Goal: Find specific page/section: Find specific page/section

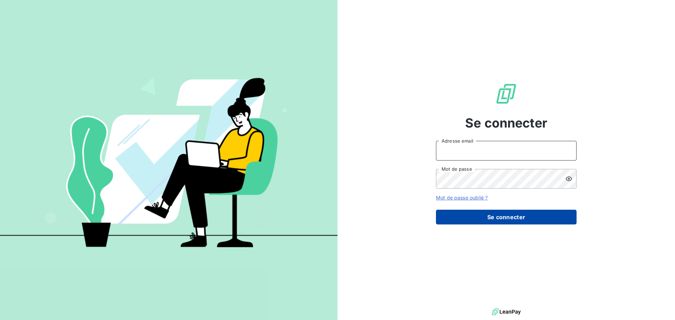
type input "[EMAIL_ADDRESS][DOMAIN_NAME]"
click at [538, 216] on button "Se connecter" at bounding box center [506, 217] width 141 height 15
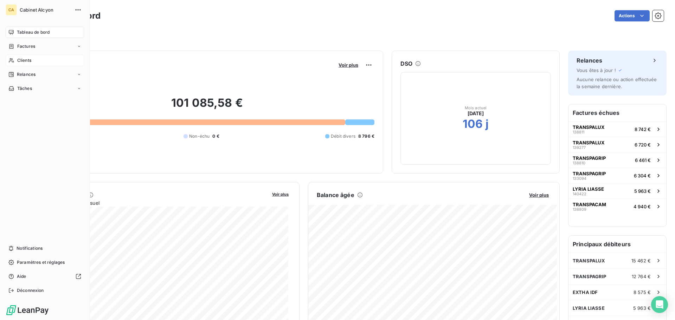
click at [21, 59] on span "Clients" at bounding box center [24, 60] width 14 height 6
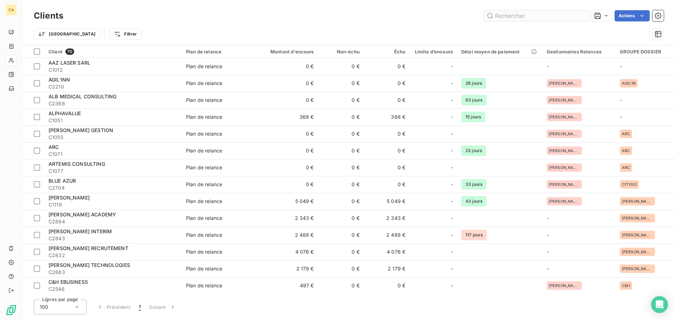
click at [521, 15] on input "text" at bounding box center [537, 15] width 106 height 11
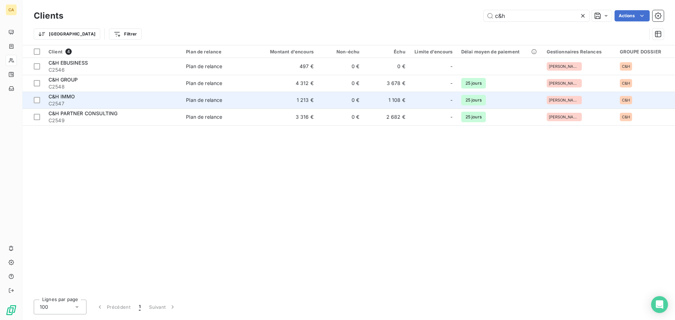
type input "c&h"
click at [63, 98] on span "C&H IMMO" at bounding box center [62, 97] width 26 height 6
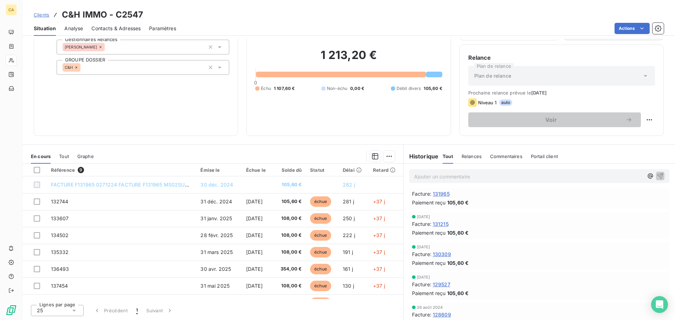
scroll to position [106, 0]
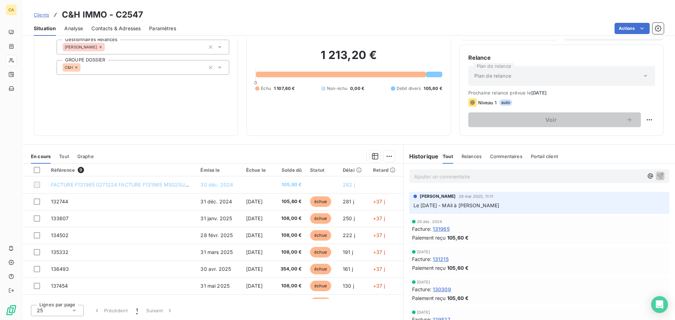
click at [534, 232] on div "Facture : 131965" at bounding box center [539, 228] width 255 height 7
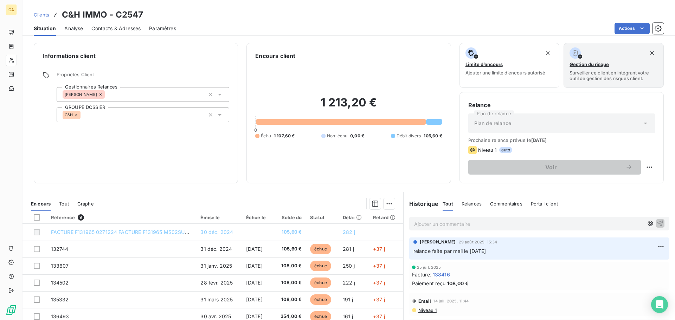
scroll to position [35, 0]
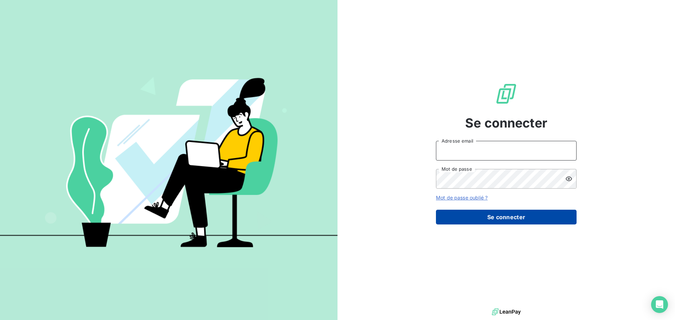
type input "[EMAIL_ADDRESS][DOMAIN_NAME]"
click at [476, 220] on button "Se connecter" at bounding box center [506, 217] width 141 height 15
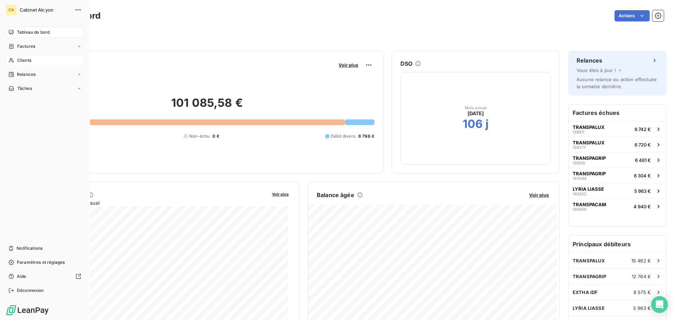
click at [28, 61] on span "Clients" at bounding box center [24, 60] width 14 height 6
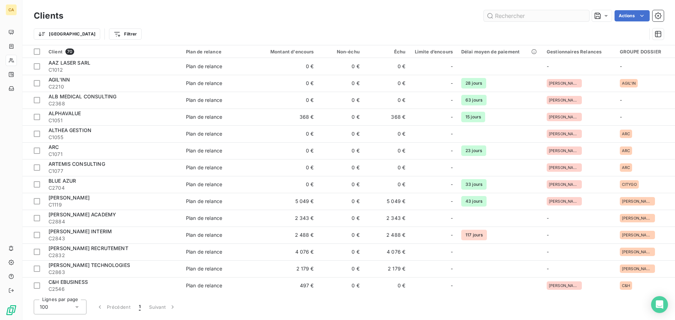
click at [558, 17] on input "text" at bounding box center [537, 15] width 106 height 11
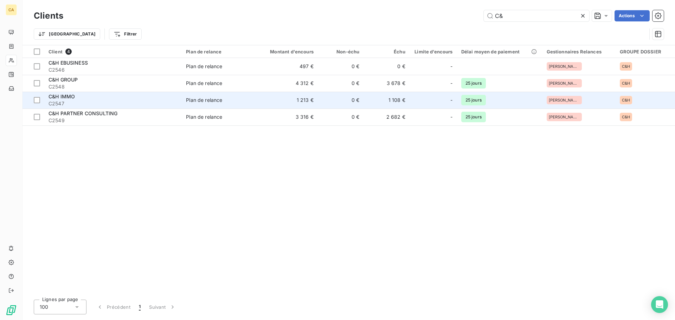
type input "C&"
click at [209, 99] on div "Plan de relance" at bounding box center [204, 100] width 36 height 7
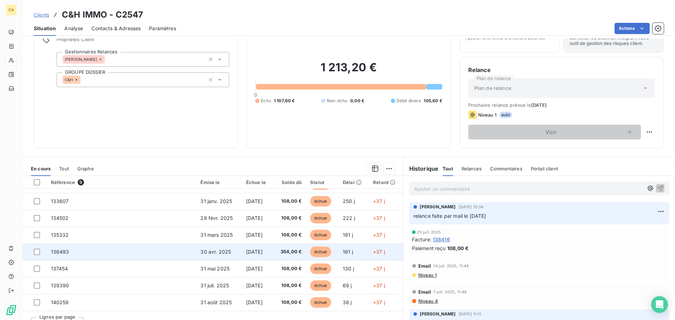
scroll to position [47, 0]
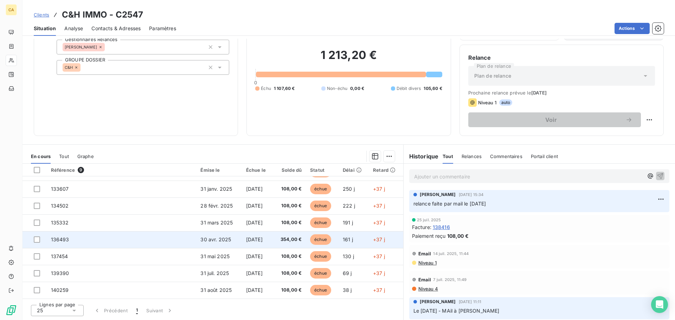
click at [282, 242] on span "354,00 €" at bounding box center [290, 239] width 24 height 7
